Goal: Transaction & Acquisition: Subscribe to service/newsletter

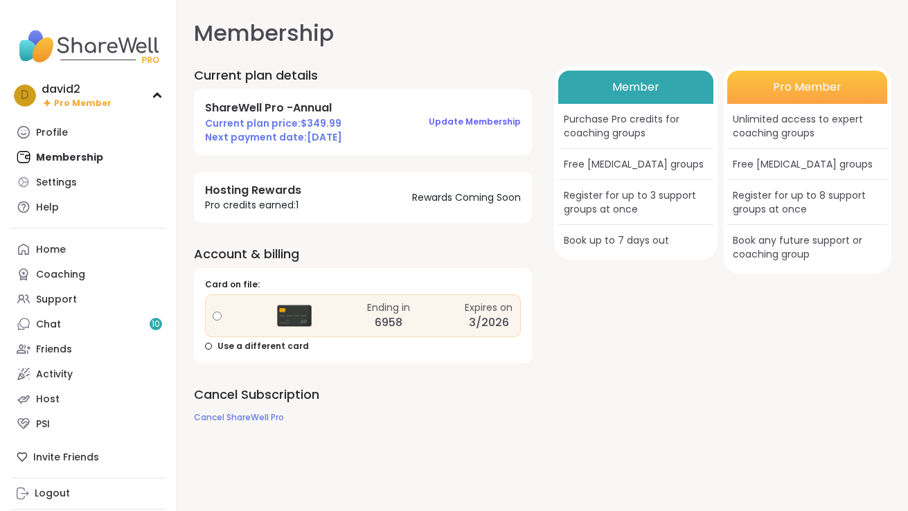
click at [486, 130] on button "Update Membership" at bounding box center [475, 121] width 92 height 29
